Goal: Check status: Check status

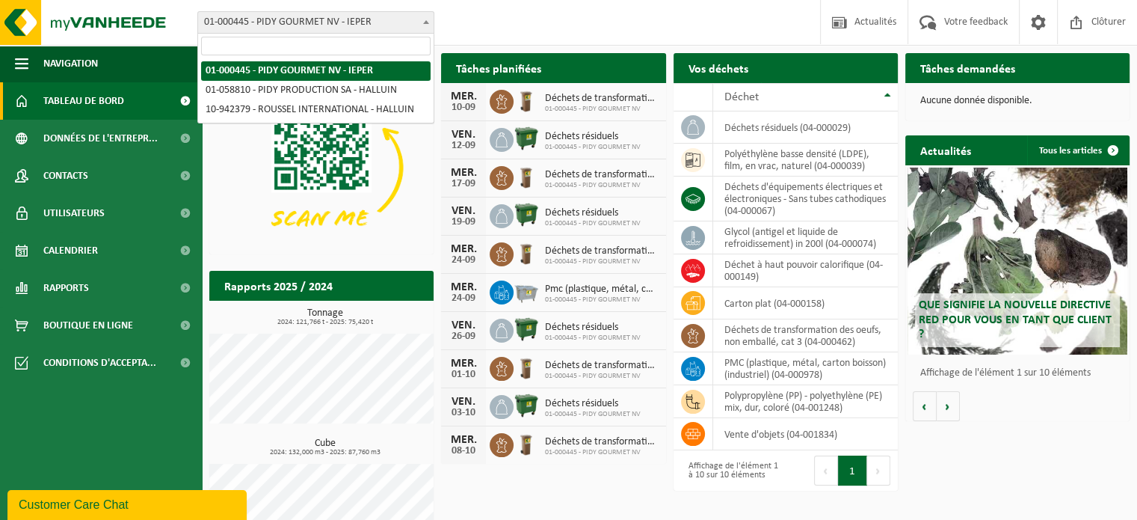
click at [422, 25] on span at bounding box center [426, 21] width 15 height 19
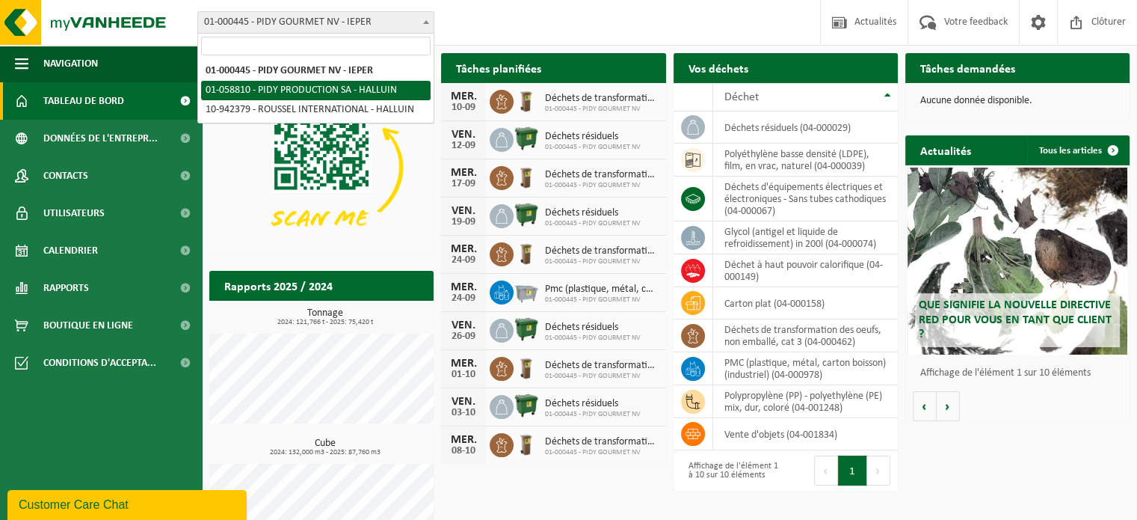
select select "371"
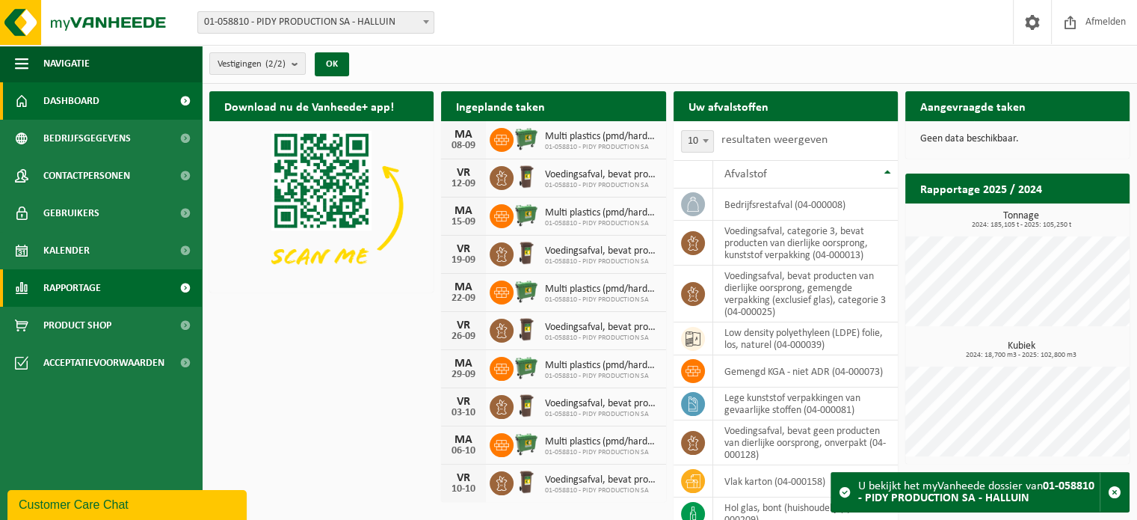
click at [84, 295] on span "Rapportage" at bounding box center [72, 287] width 58 height 37
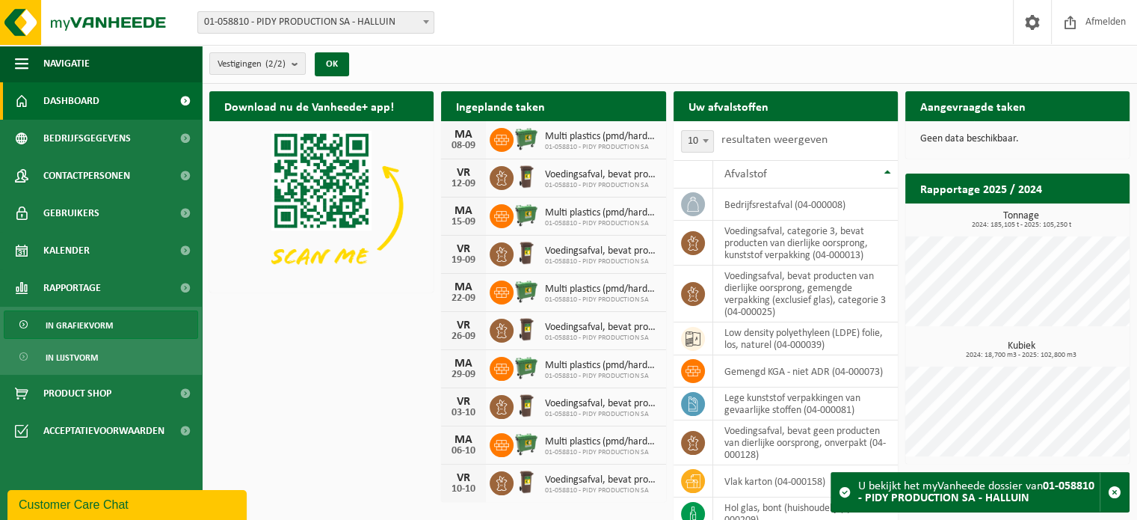
click at [80, 326] on span "In grafiekvorm" at bounding box center [79, 325] width 67 height 28
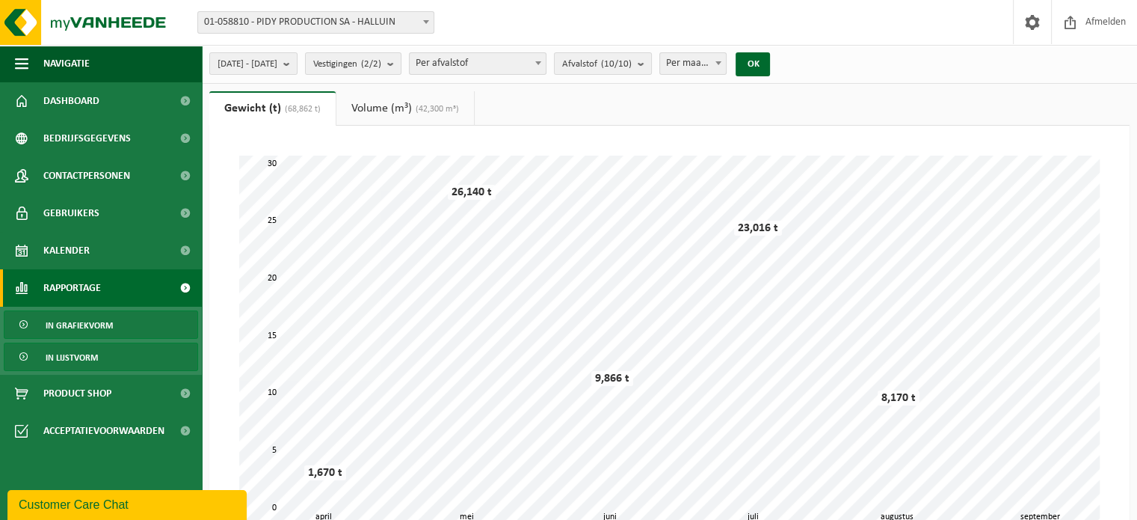
click at [75, 351] on span "In lijstvorm" at bounding box center [72, 357] width 52 height 28
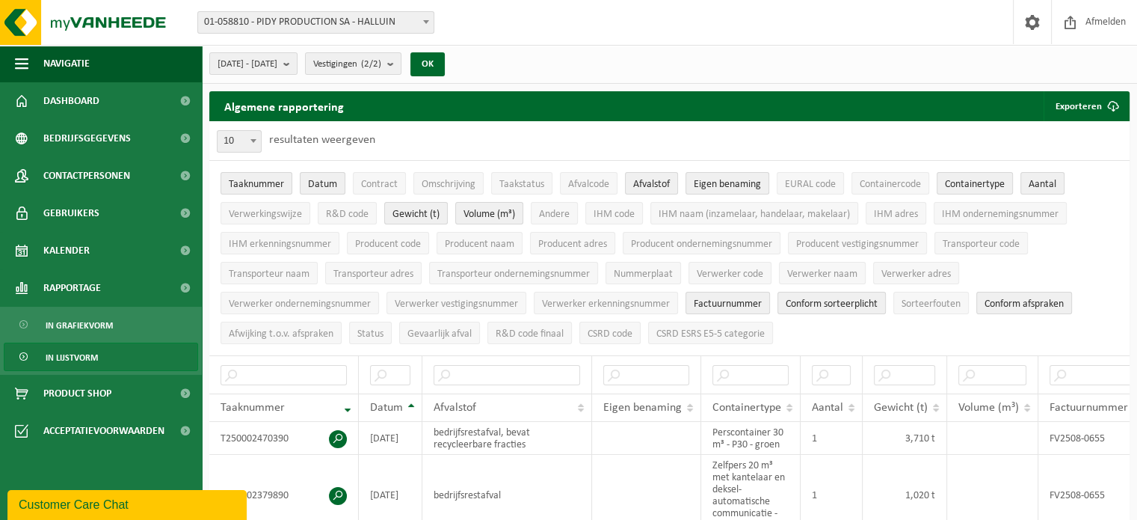
click at [75, 351] on span "In lijstvorm" at bounding box center [72, 357] width 52 height 28
